Goal: Task Accomplishment & Management: Use online tool/utility

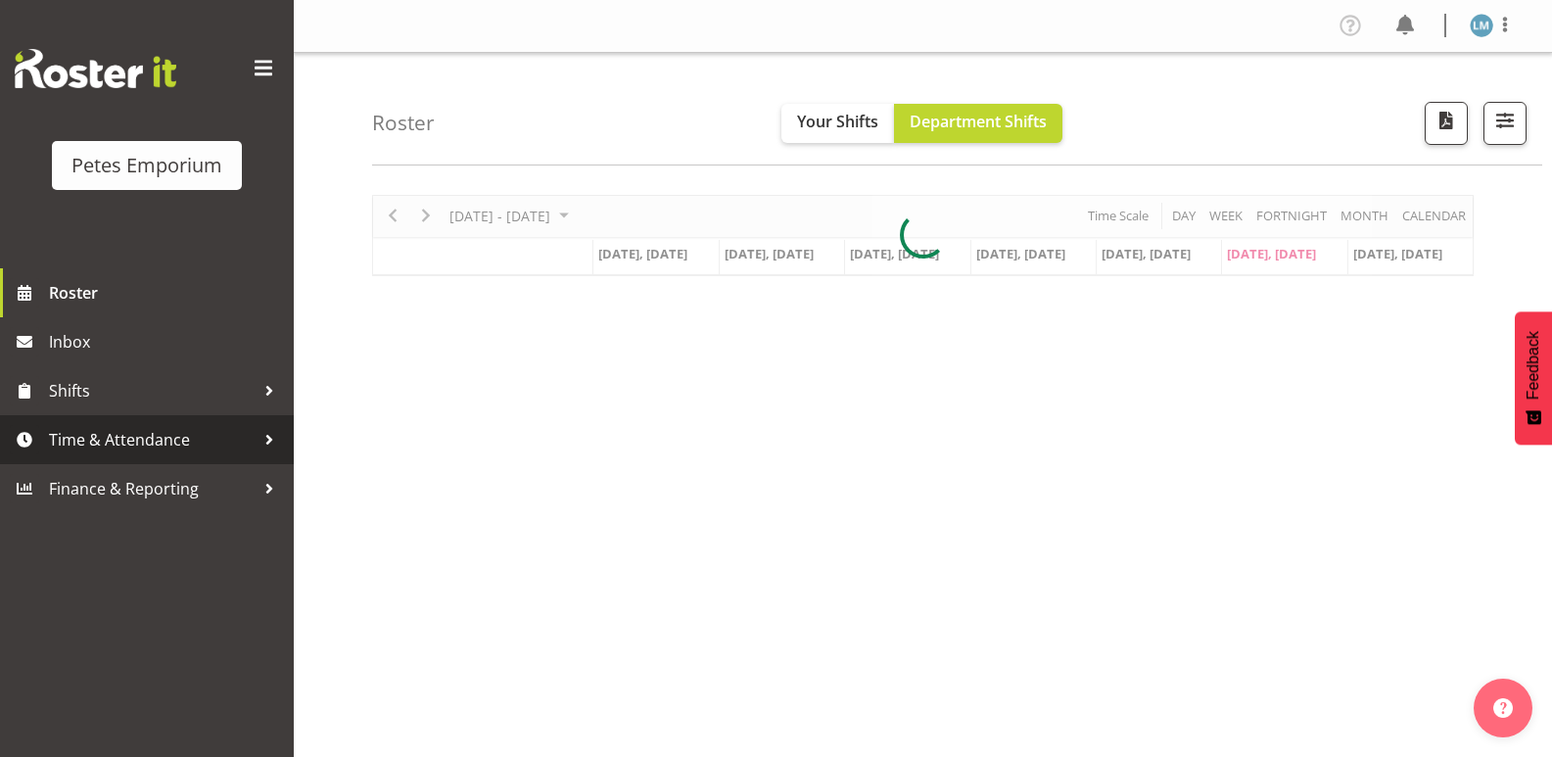
click at [108, 452] on span "Time & Attendance" at bounding box center [152, 439] width 206 height 29
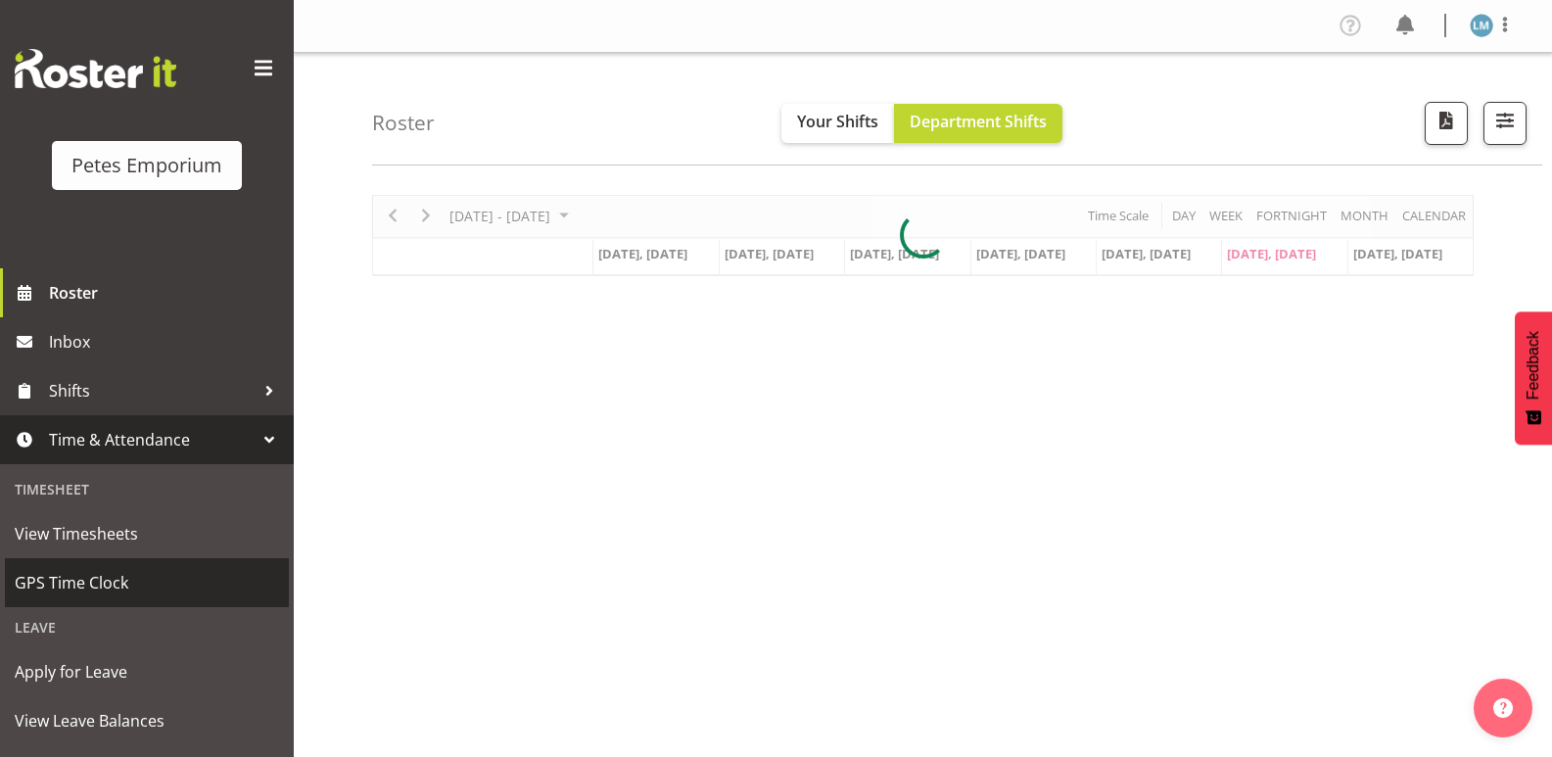
click at [98, 584] on span "GPS Time Clock" at bounding box center [147, 582] width 264 height 29
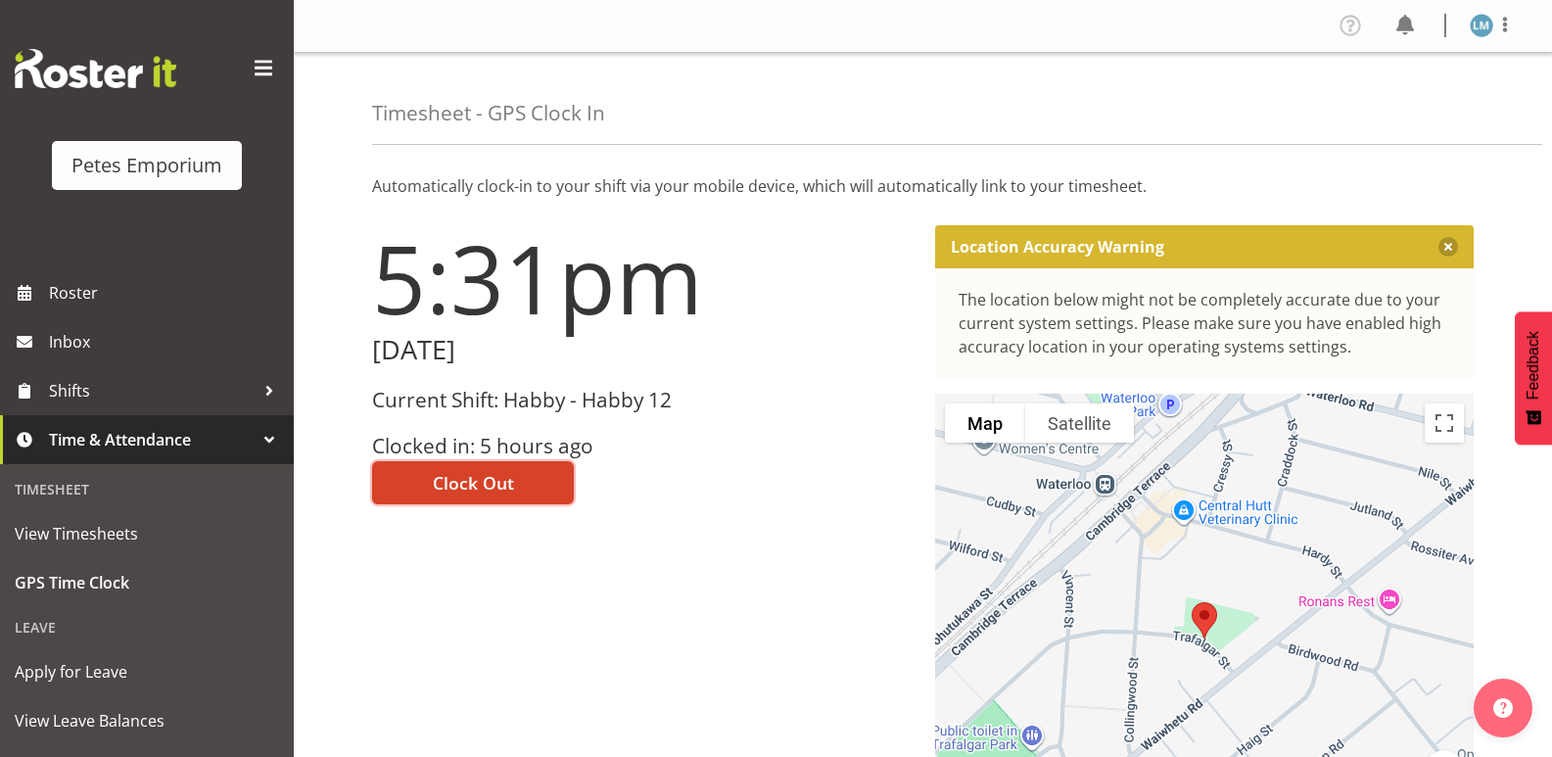
click at [505, 487] on span "Clock Out" at bounding box center [473, 482] width 81 height 25
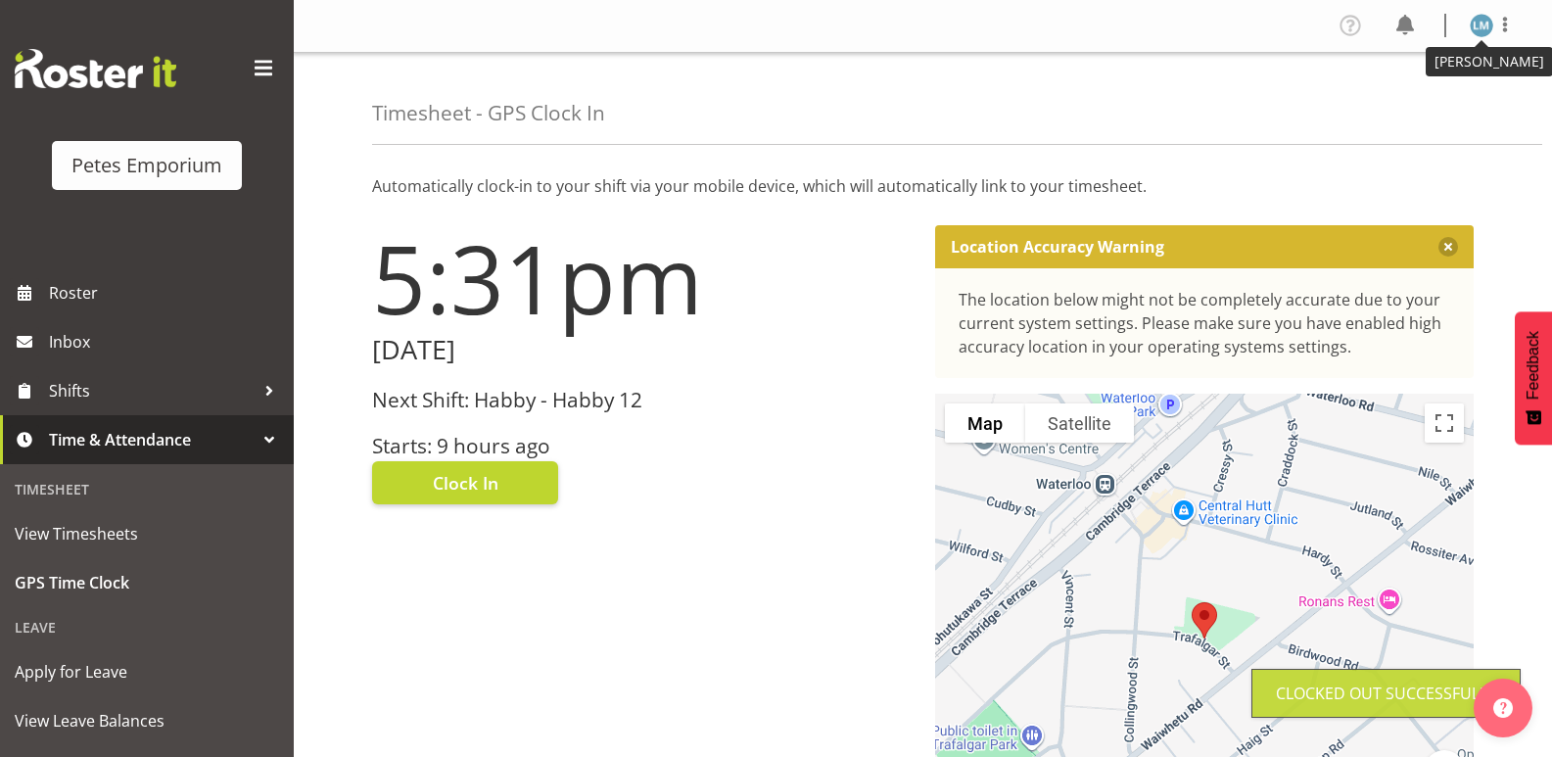
click at [1482, 28] on img at bounding box center [1481, 25] width 23 height 23
click at [1419, 99] on link "Log Out" at bounding box center [1423, 102] width 188 height 35
